Goal: Check status: Check status

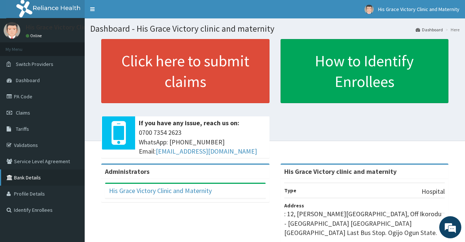
click at [42, 177] on link "Bank Details" at bounding box center [42, 177] width 85 height 16
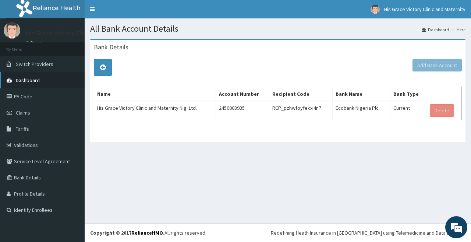
click at [36, 78] on span "Dashboard" at bounding box center [28, 80] width 24 height 7
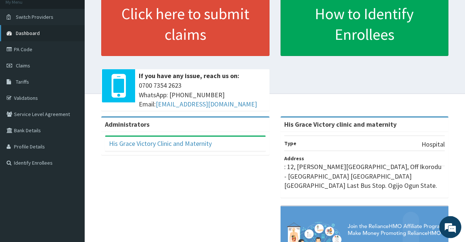
scroll to position [45, 0]
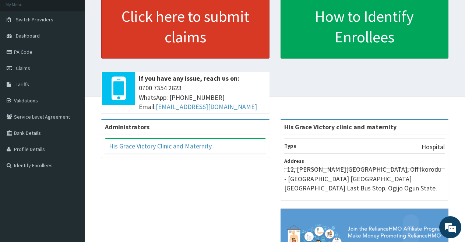
click at [202, 23] on link "Click here to submit claims" at bounding box center [185, 26] width 168 height 64
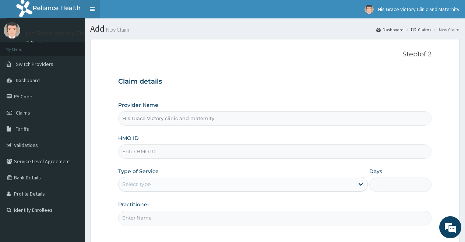
click at [89, 8] on link "Toggle navigation" at bounding box center [92, 9] width 15 height 18
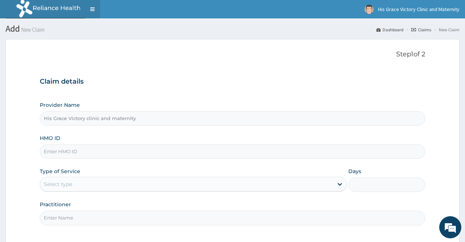
click at [91, 9] on link "Toggle navigation" at bounding box center [92, 9] width 15 height 18
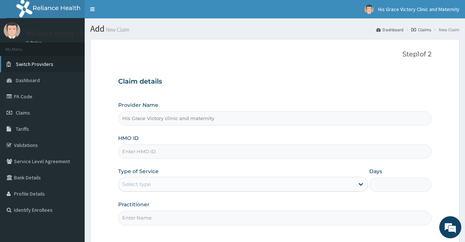
click at [31, 67] on span "Switch Providers" at bounding box center [35, 64] width 38 height 7
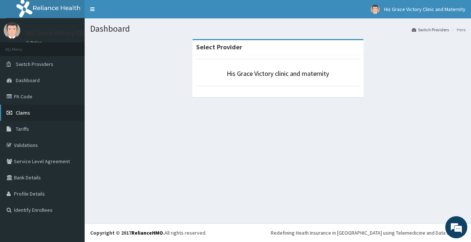
click at [33, 113] on link "Claims" at bounding box center [42, 113] width 85 height 16
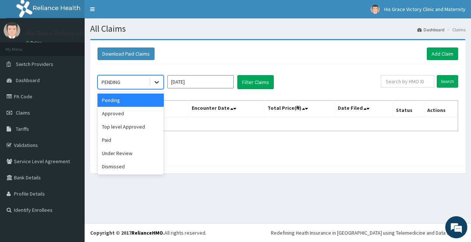
click at [156, 82] on icon at bounding box center [157, 82] width 4 height 3
click at [137, 102] on div "Pending" at bounding box center [131, 100] width 66 height 13
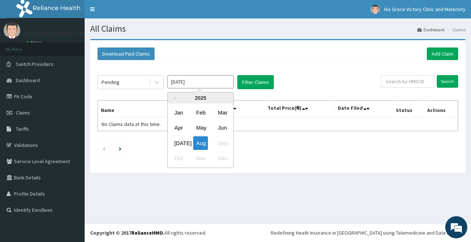
click at [229, 84] on input "Aug 2025" at bounding box center [200, 81] width 66 height 13
click at [179, 144] on div "Jul" at bounding box center [179, 143] width 15 height 14
type input "Jul 2025"
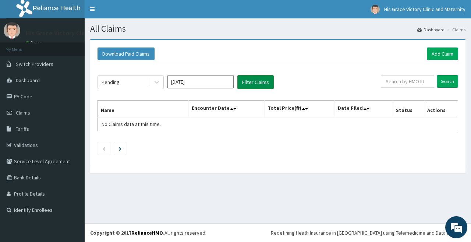
click at [246, 81] on button "Filter Claims" at bounding box center [255, 82] width 36 height 14
click at [266, 82] on button "Filter Claims" at bounding box center [255, 82] width 36 height 14
click at [155, 82] on icon at bounding box center [157, 82] width 4 height 3
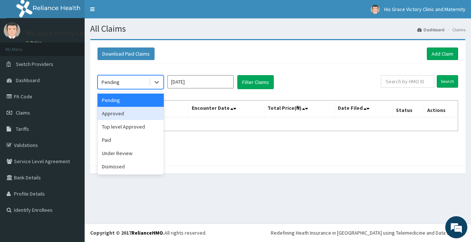
click at [133, 112] on div "Approved" at bounding box center [131, 113] width 66 height 13
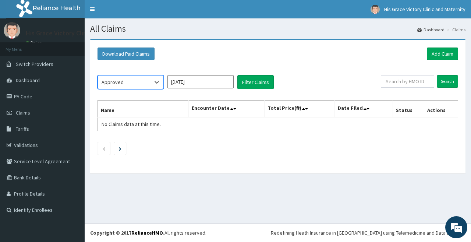
click at [215, 81] on input "Jul 2025" at bounding box center [200, 81] width 66 height 13
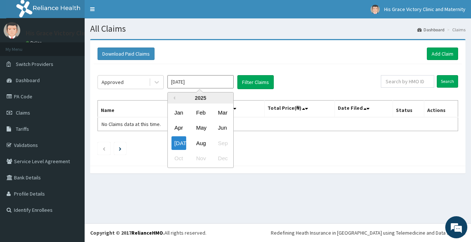
drag, startPoint x: 222, startPoint y: 81, endPoint x: 220, endPoint y: 87, distance: 5.9
click at [220, 87] on input "Jul 2025" at bounding box center [200, 81] width 66 height 13
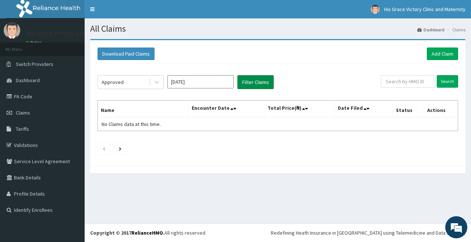
click at [255, 84] on button "Filter Claims" at bounding box center [255, 82] width 36 height 14
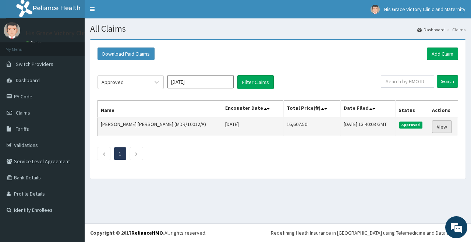
click at [440, 126] on link "View" at bounding box center [442, 126] width 20 height 13
